Goal: Information Seeking & Learning: Learn about a topic

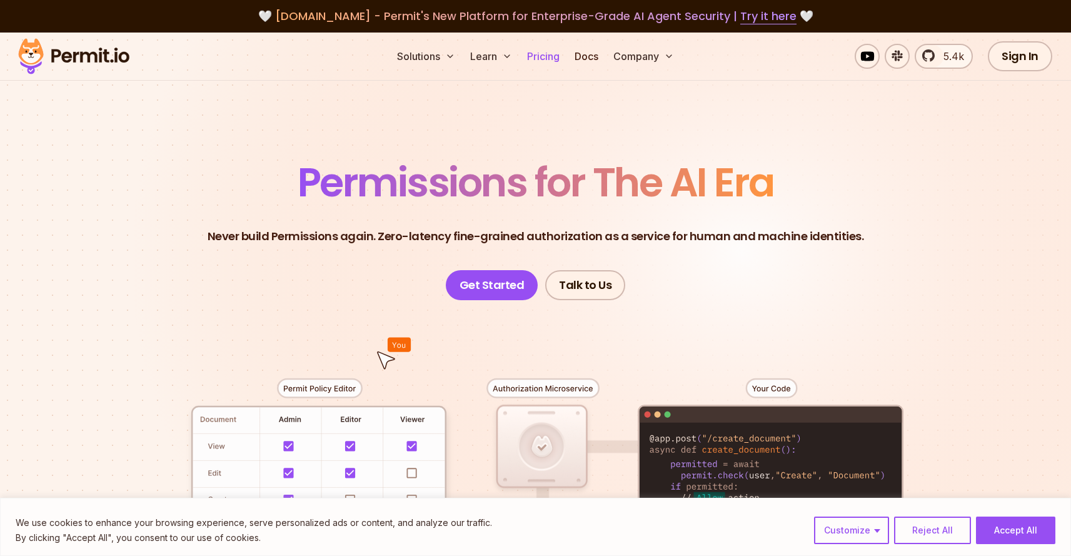
click at [534, 51] on link "Pricing" at bounding box center [543, 56] width 43 height 25
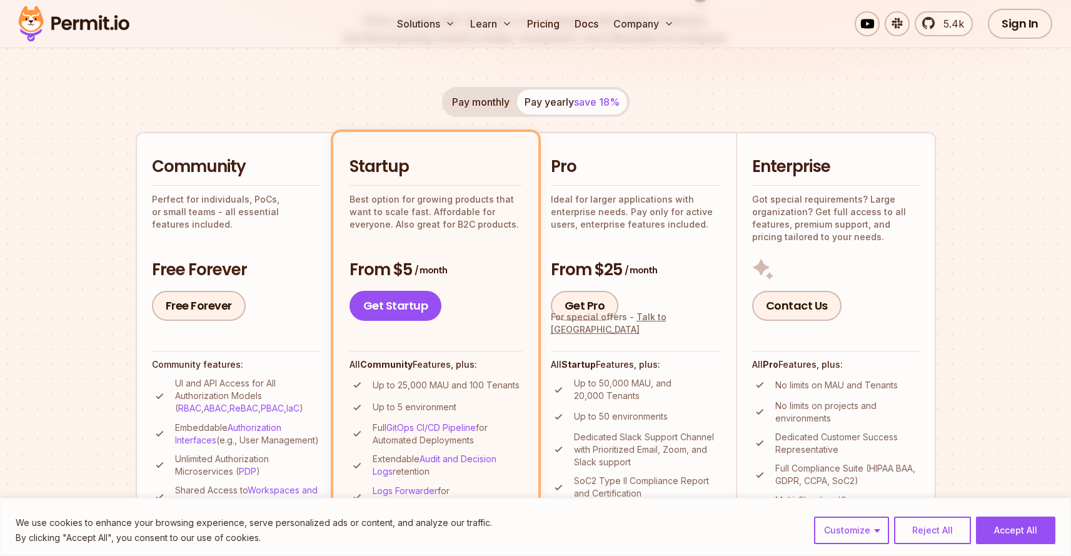
scroll to position [231, 0]
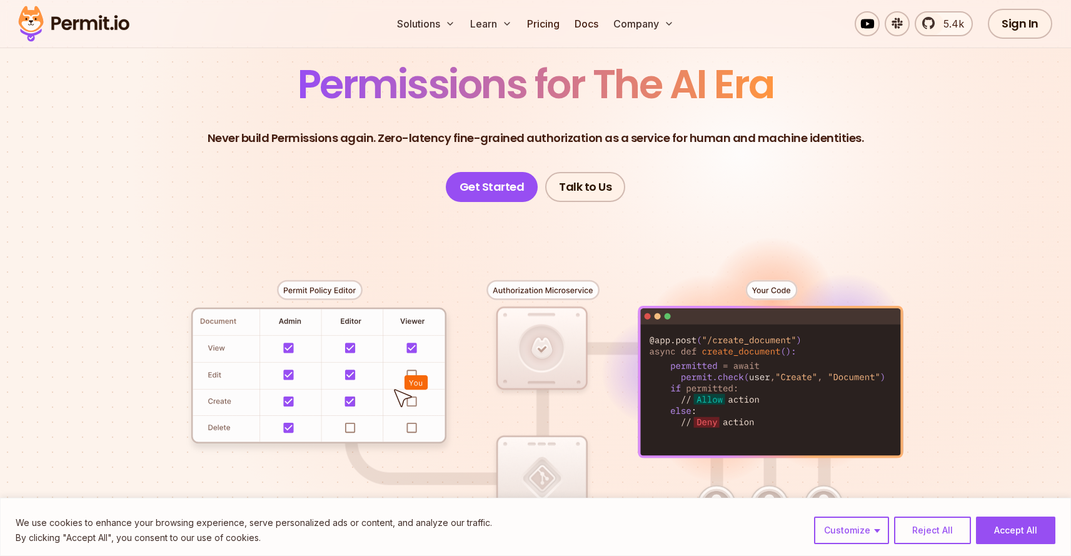
scroll to position [88, 0]
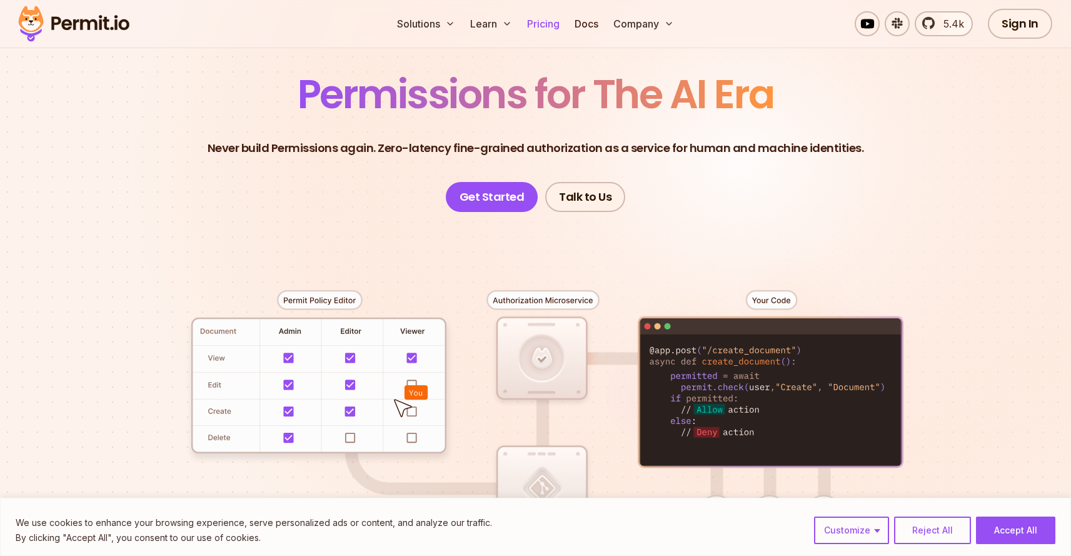
click at [546, 24] on link "Pricing" at bounding box center [543, 23] width 43 height 25
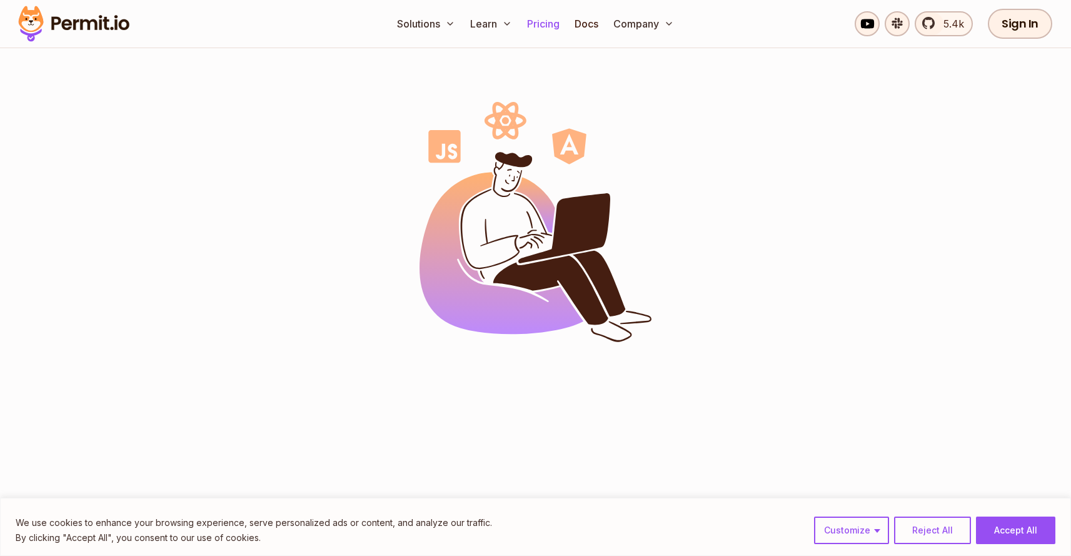
click at [546, 24] on body "We use cookies to enhance your browsing experience, serve personalized ads or c…" at bounding box center [535, 373] width 1071 height 922
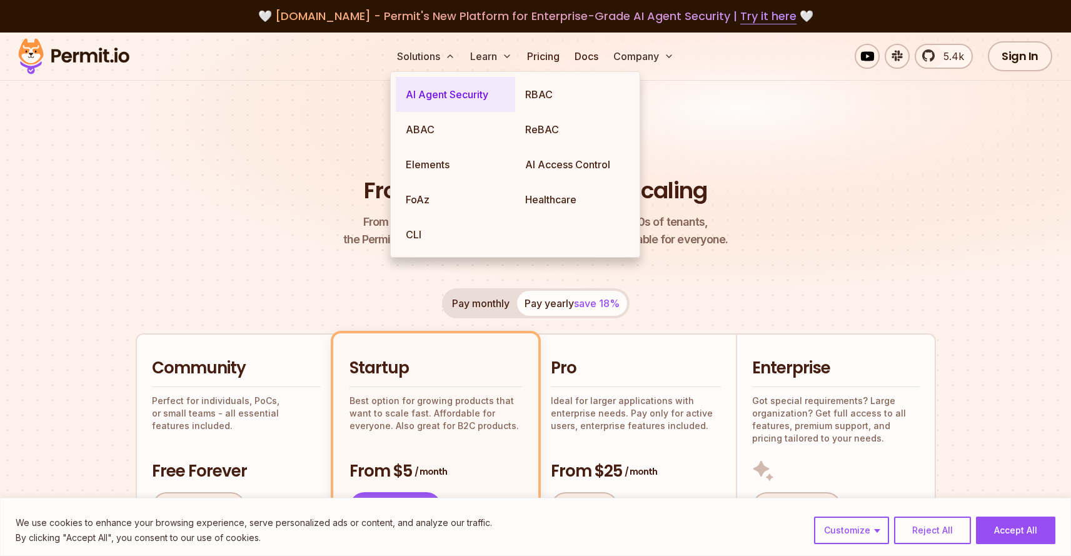
click at [428, 88] on link "AI Agent Security" at bounding box center [455, 94] width 119 height 35
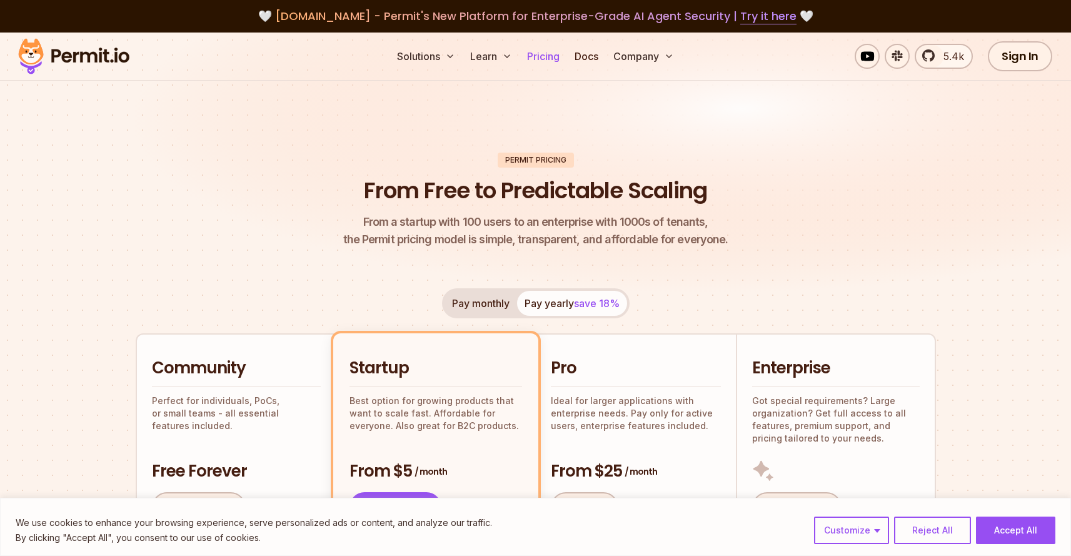
click at [534, 55] on link "Pricing" at bounding box center [543, 56] width 43 height 25
